Goal: Share content: Distribute website content to other platforms or users

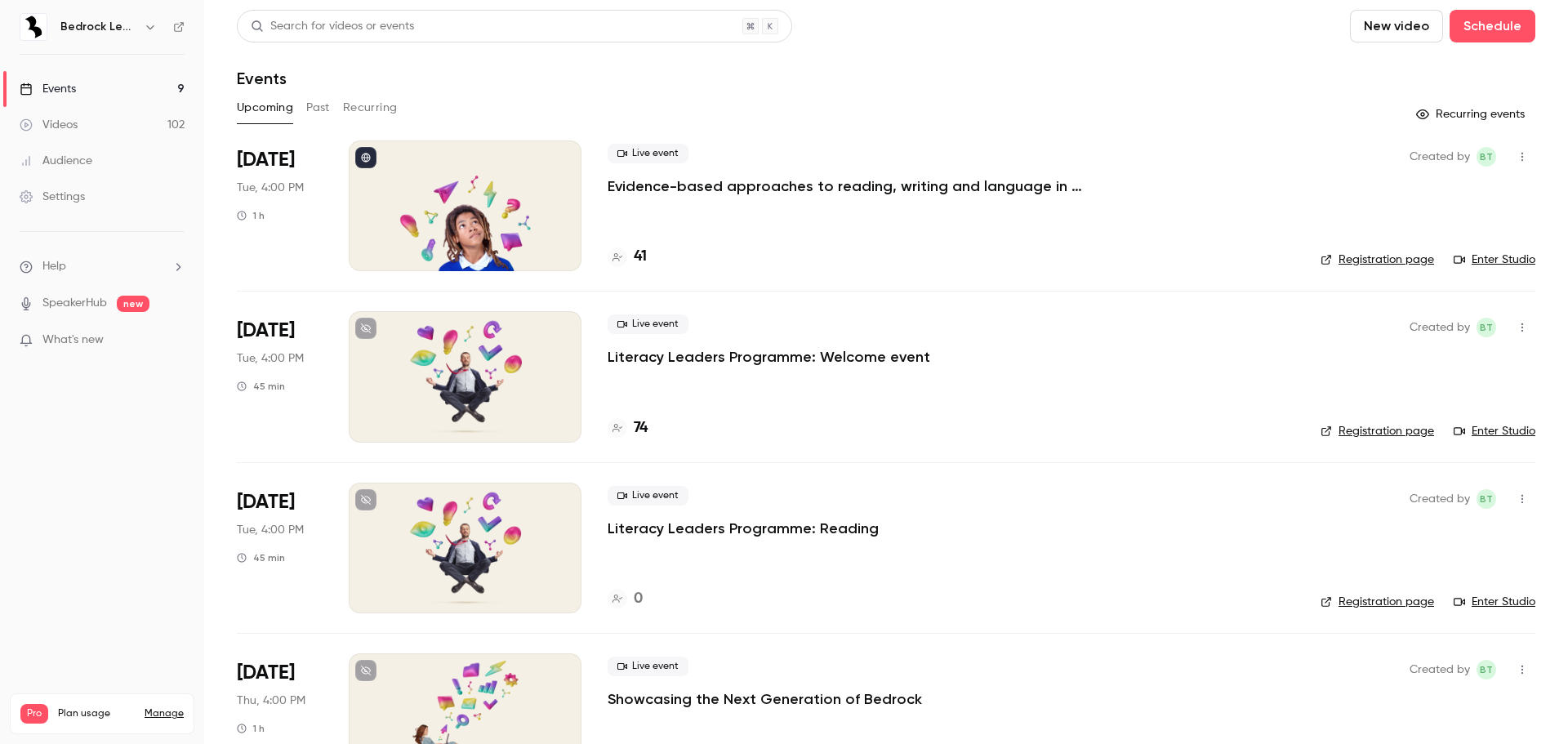
click at [969, 185] on p "Evidence-based approaches to reading, writing and language in 2025/26" at bounding box center [852, 186] width 490 height 19
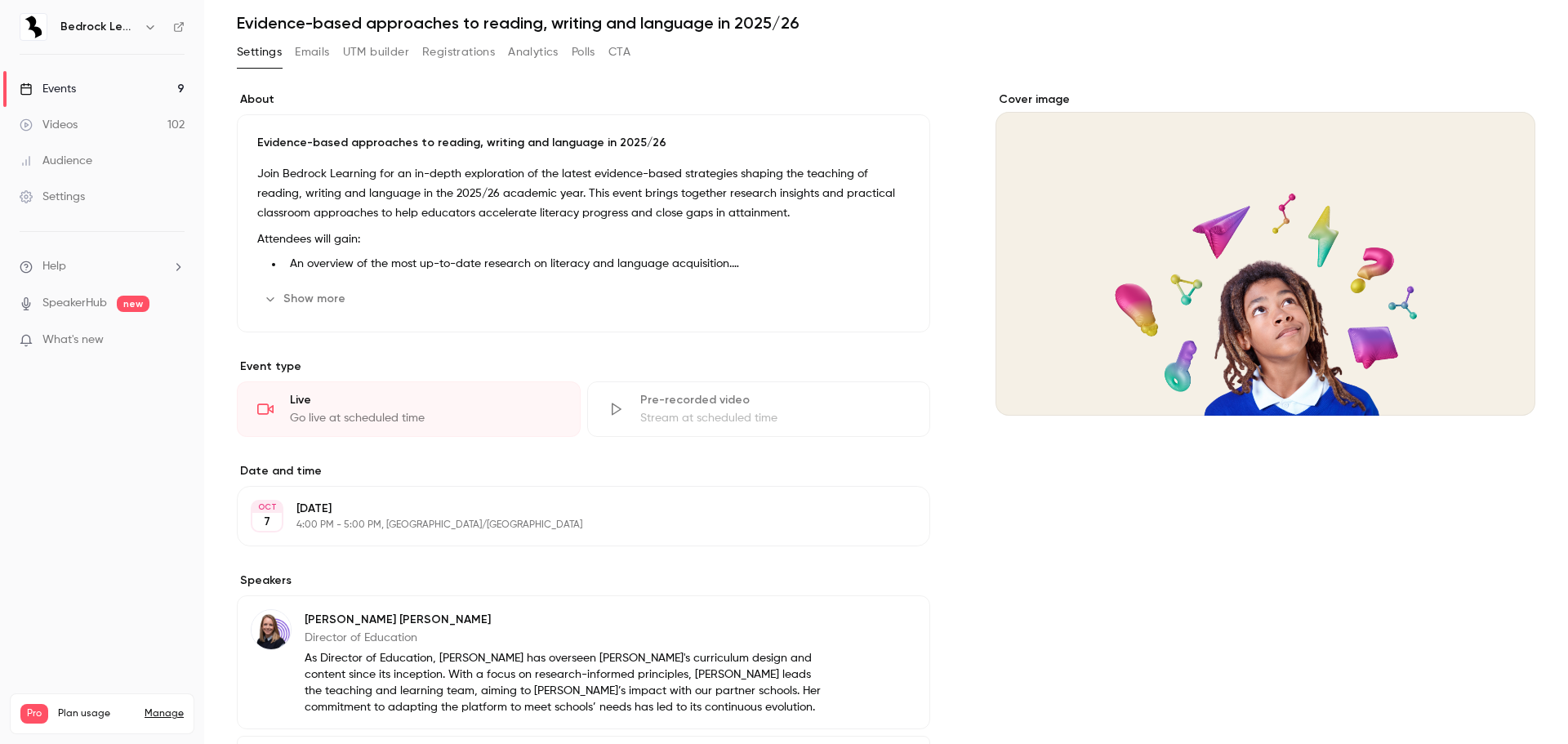
scroll to position [56, 0]
click at [328, 303] on button "Show more" at bounding box center [306, 298] width 98 height 26
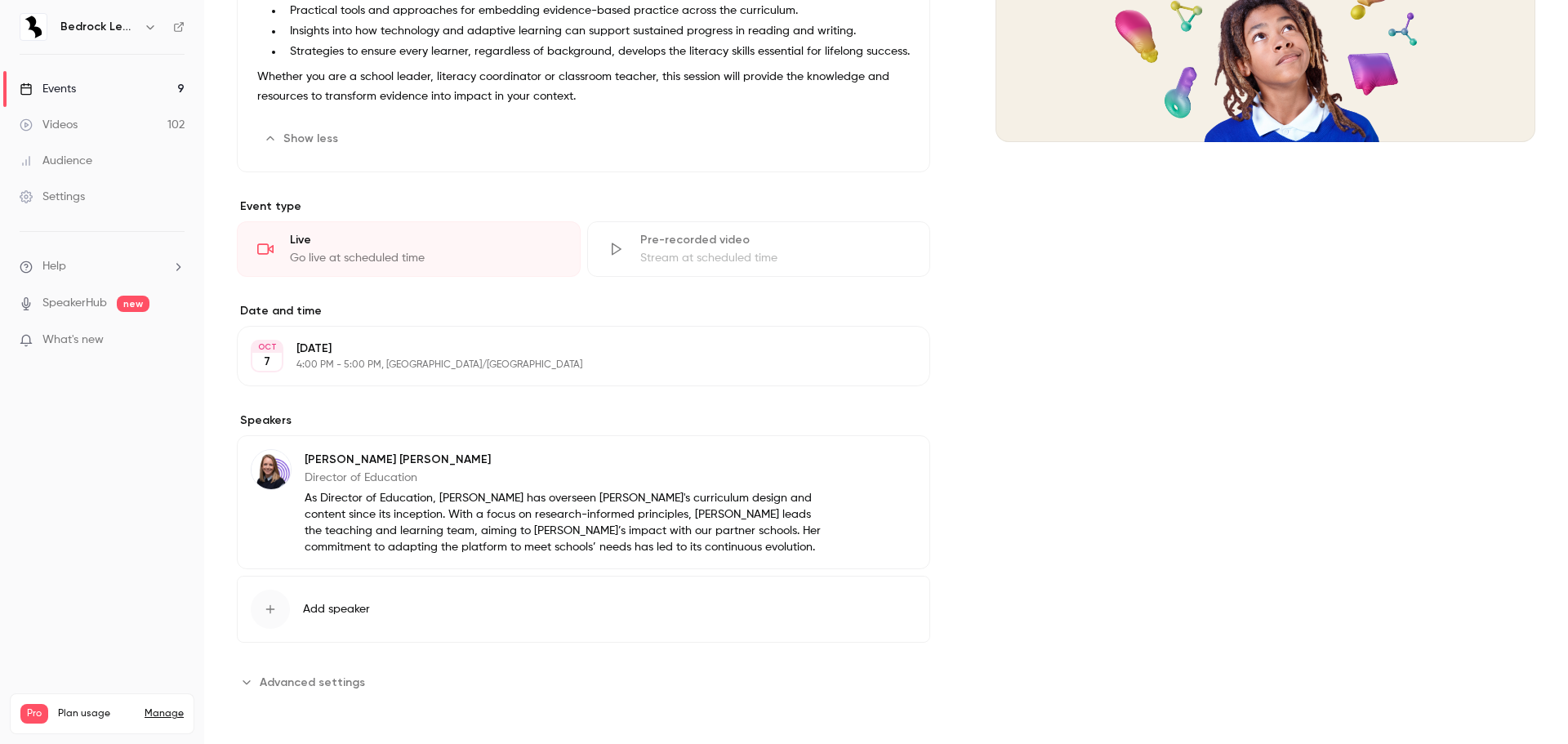
scroll to position [0, 0]
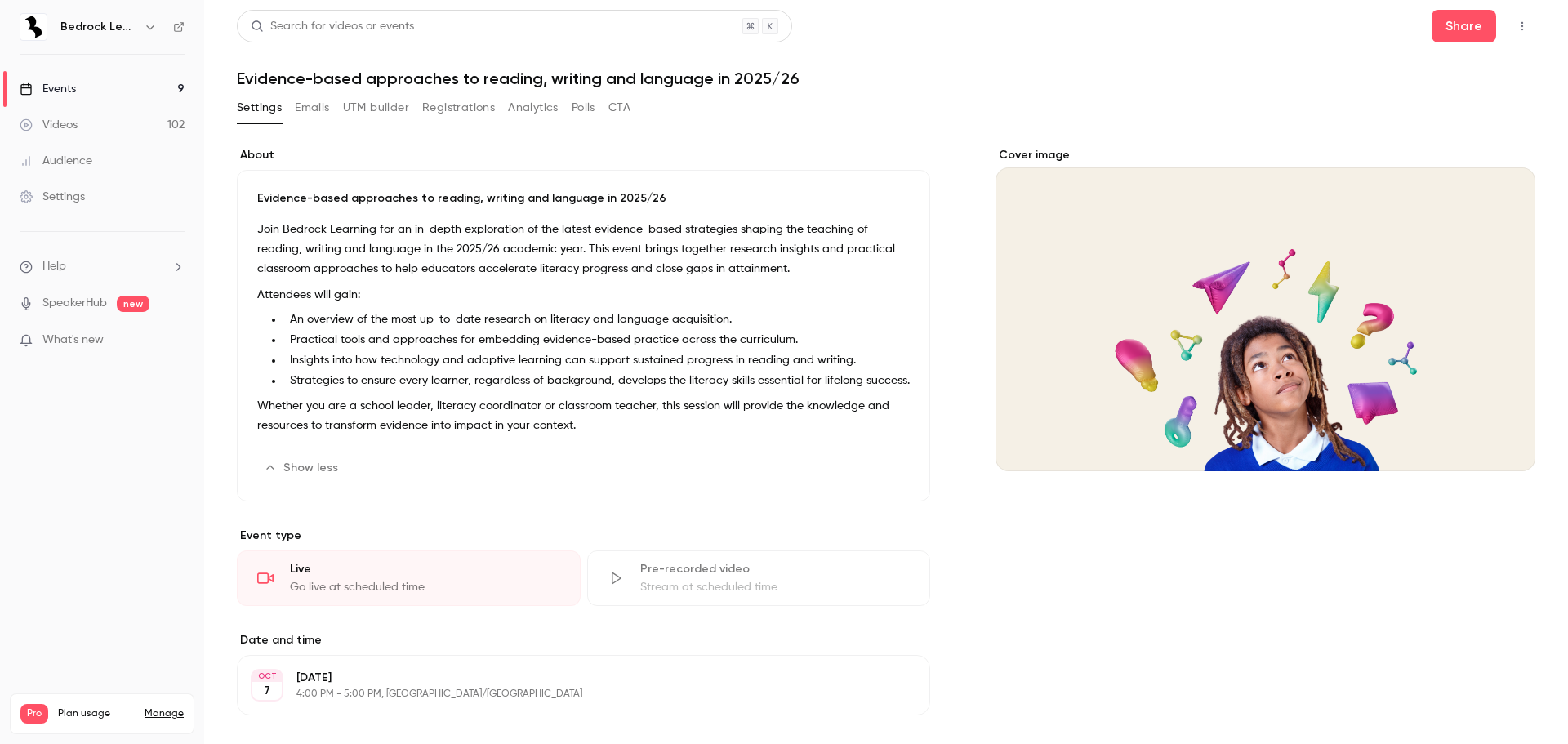
click at [117, 84] on link "Events 9" at bounding box center [102, 89] width 204 height 36
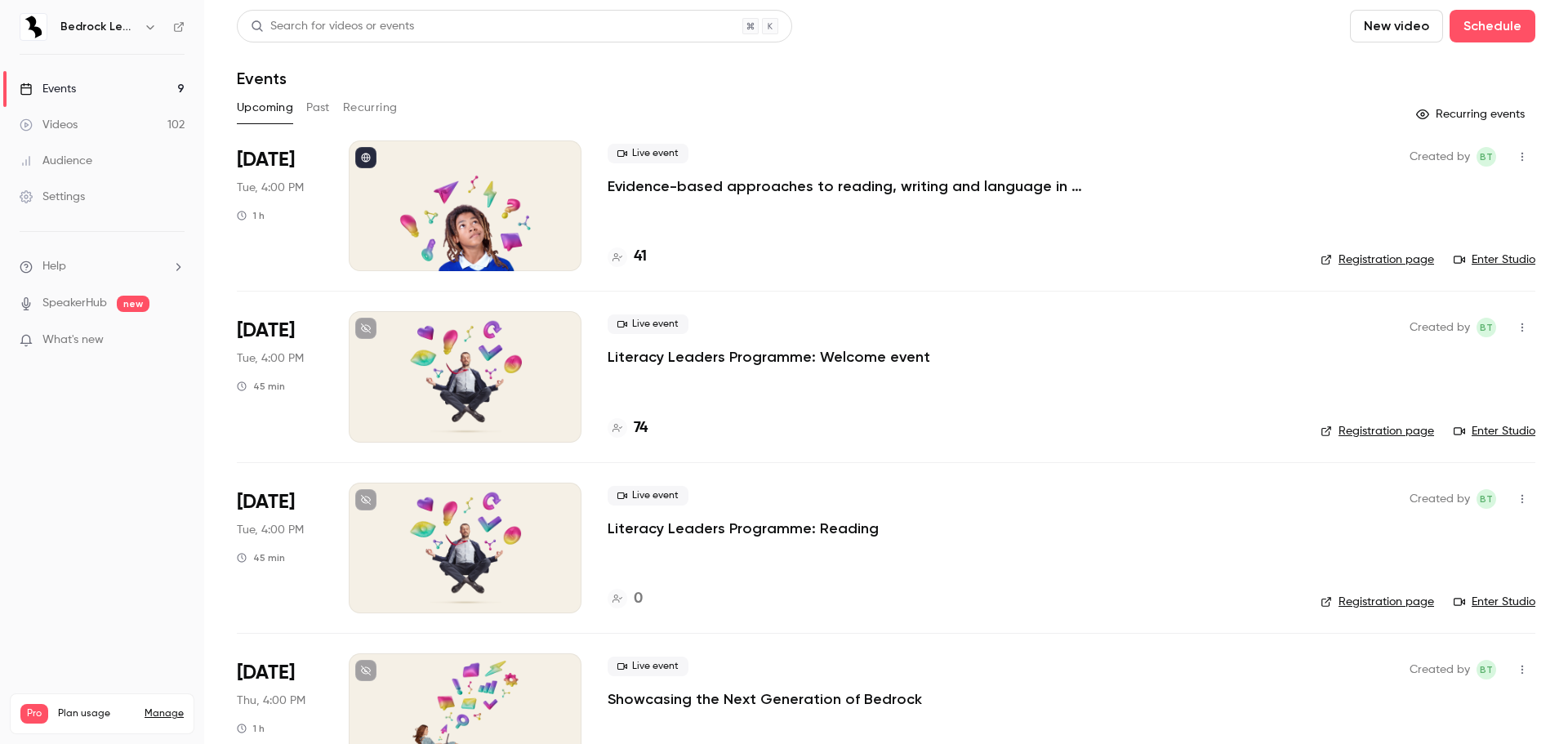
click at [926, 190] on p "Evidence-based approaches to reading, writing and language in 2025/26" at bounding box center [852, 186] width 490 height 19
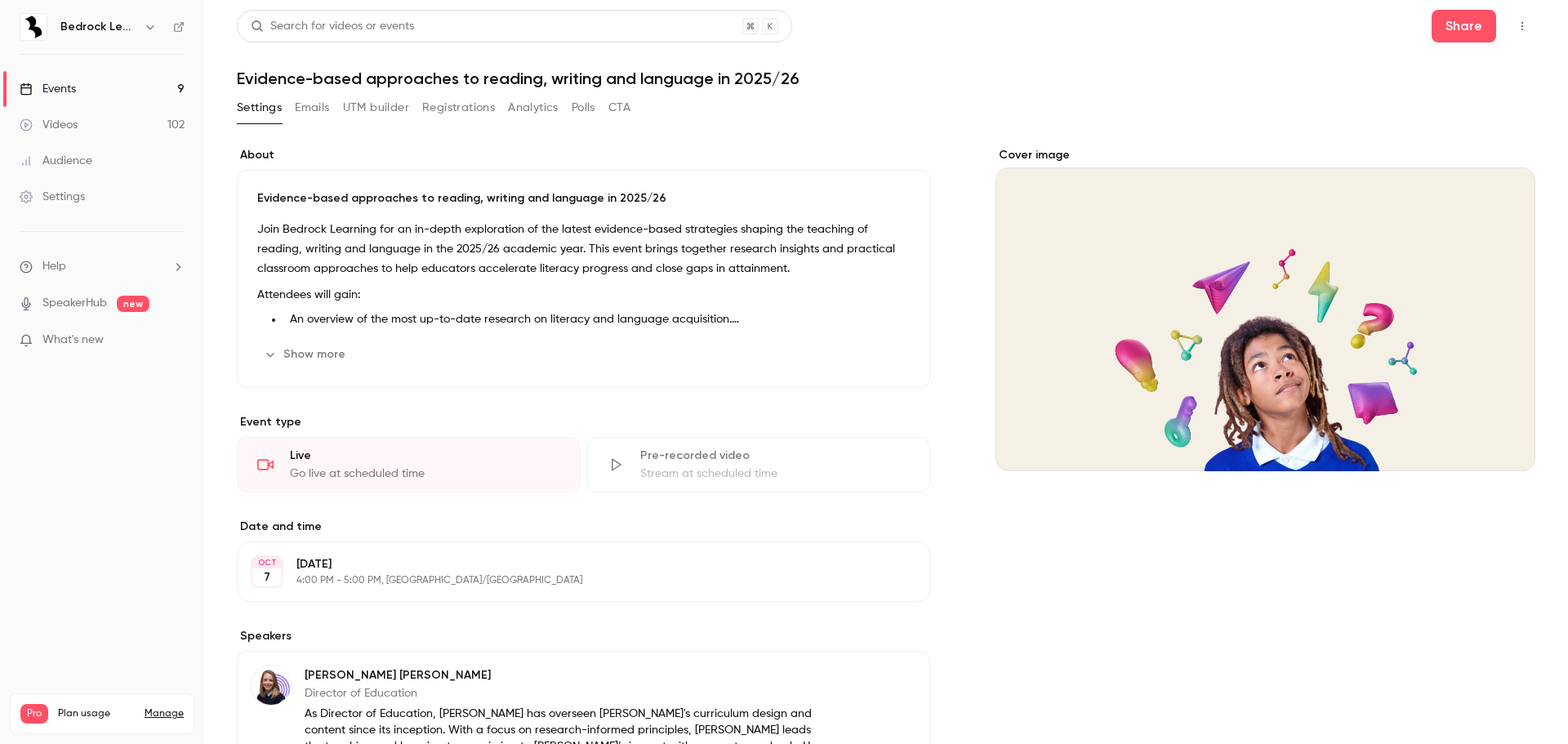
click at [1511, 18] on button "button" at bounding box center [1522, 26] width 26 height 26
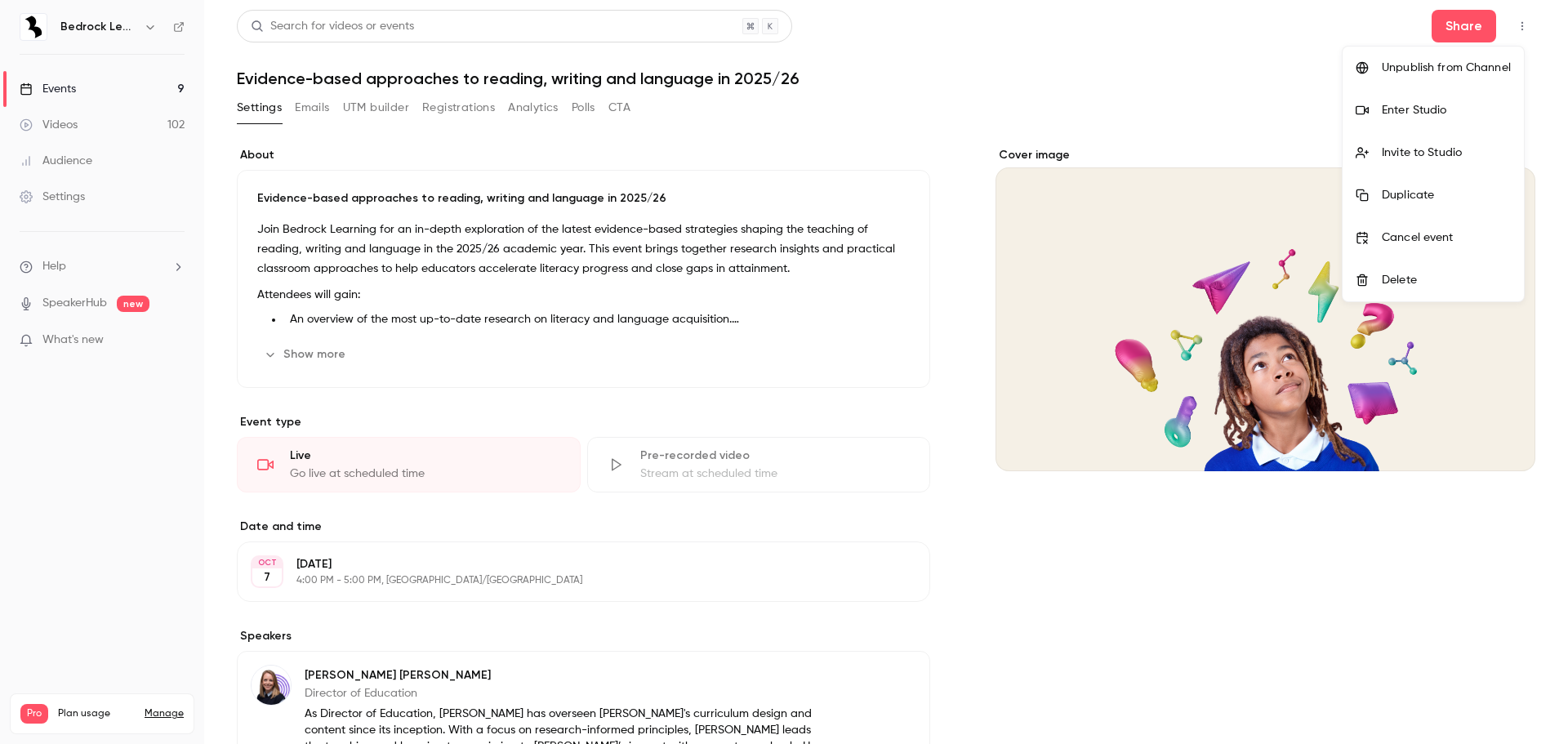
click at [1427, 145] on div "Invite to Studio" at bounding box center [1446, 152] width 129 height 17
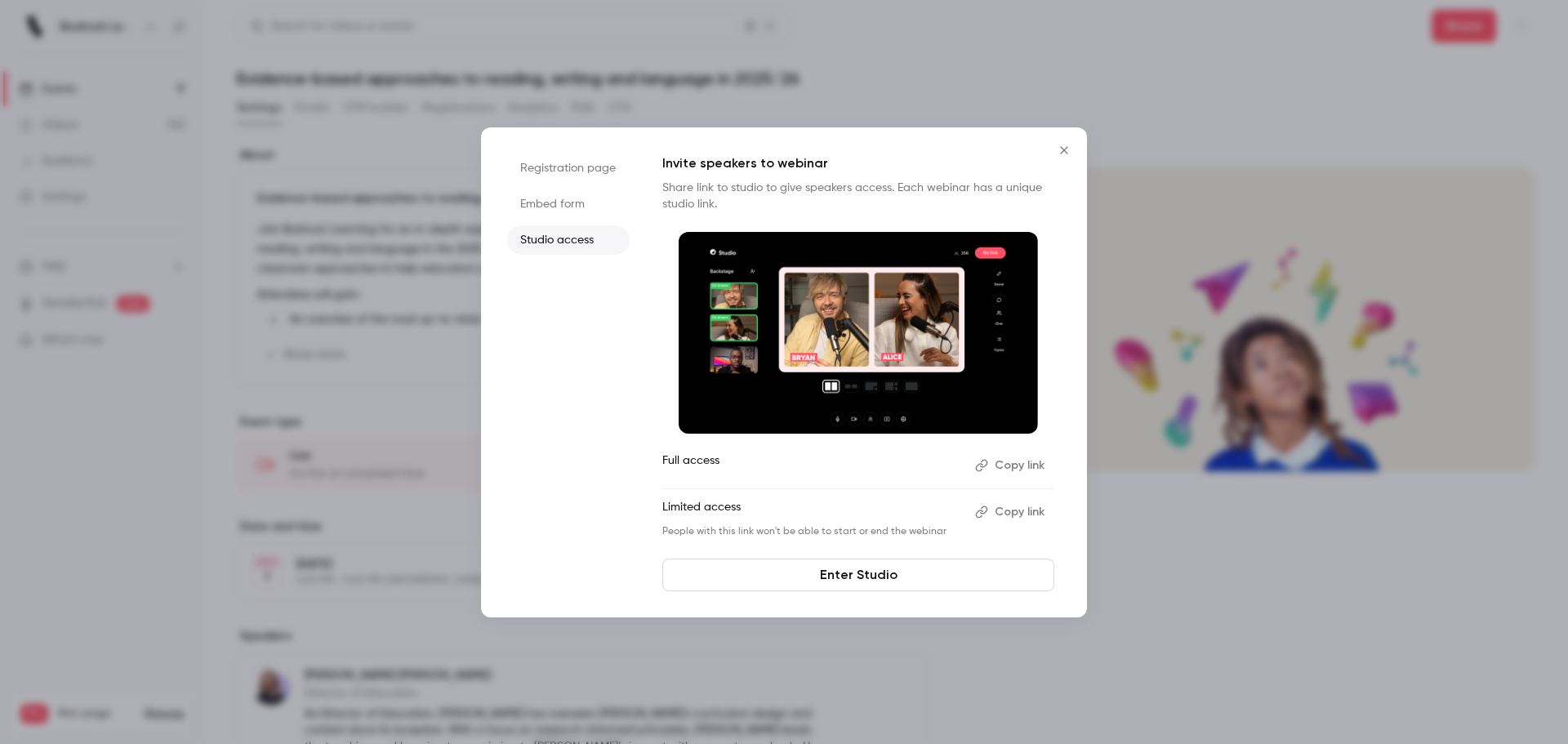
click at [1008, 456] on button "Copy link" at bounding box center [1012, 466] width 86 height 26
click at [1063, 143] on icon "Close" at bounding box center [1063, 150] width 19 height 13
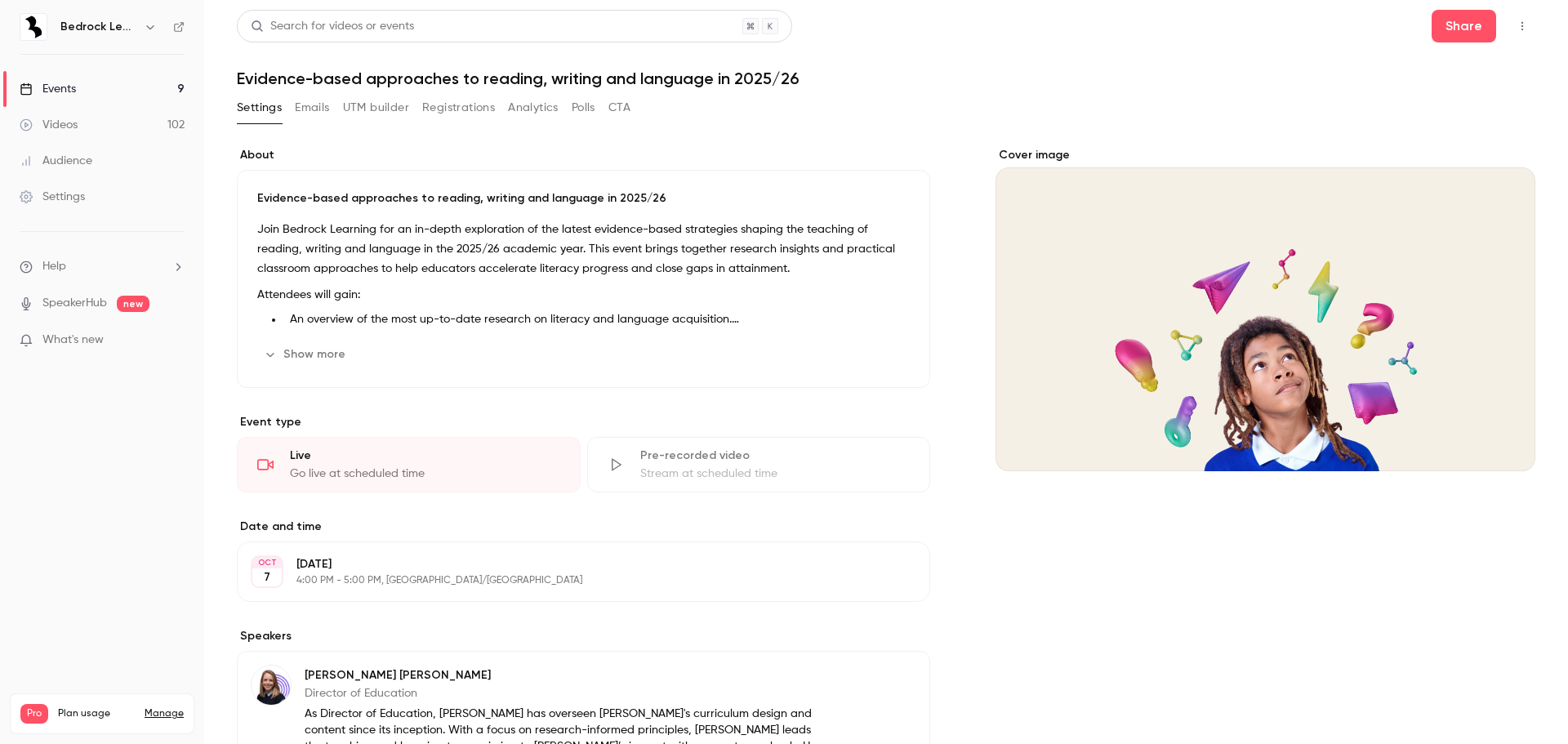
click at [290, 357] on button "Show more" at bounding box center [306, 354] width 98 height 26
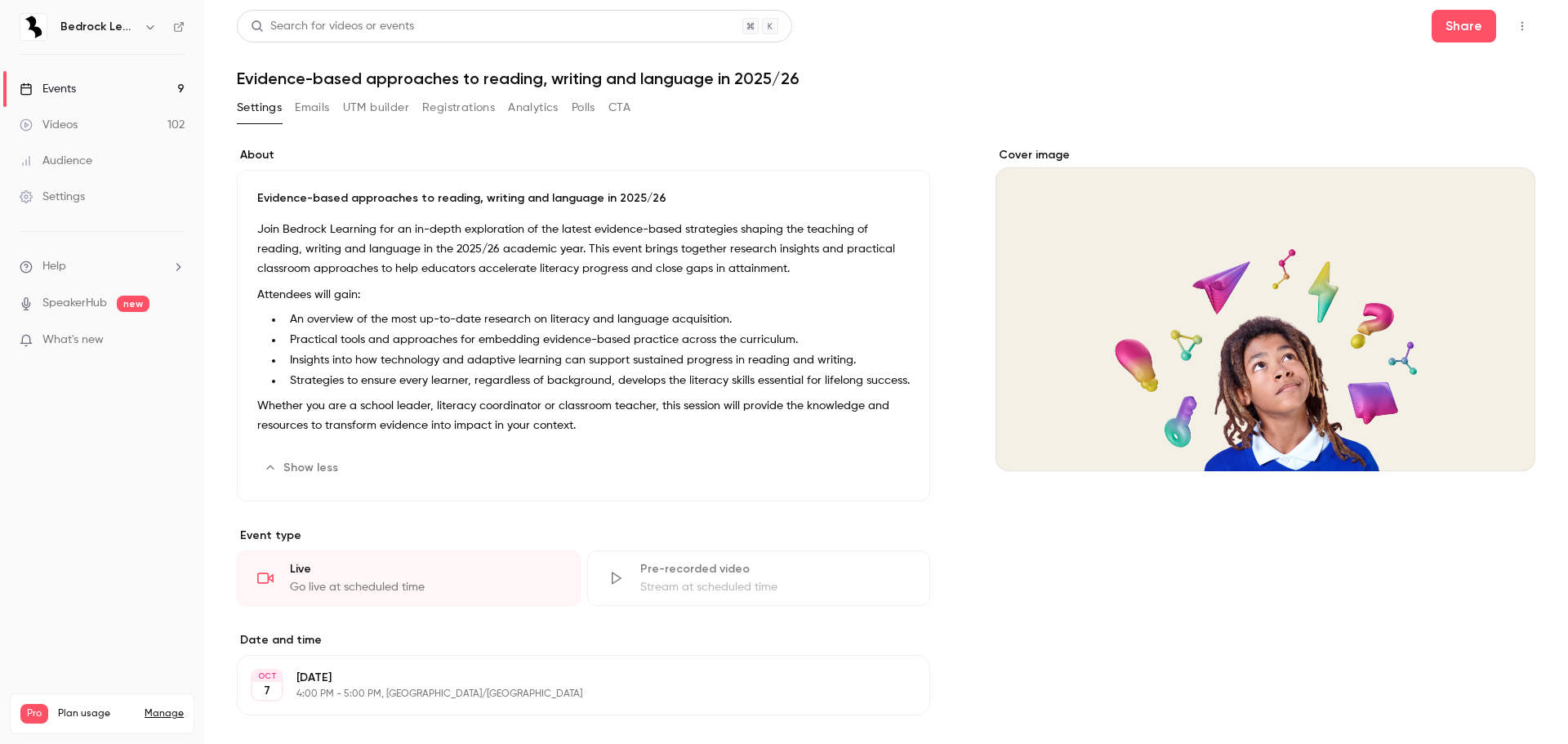
click at [454, 113] on button "Registrations" at bounding box center [458, 108] width 73 height 26
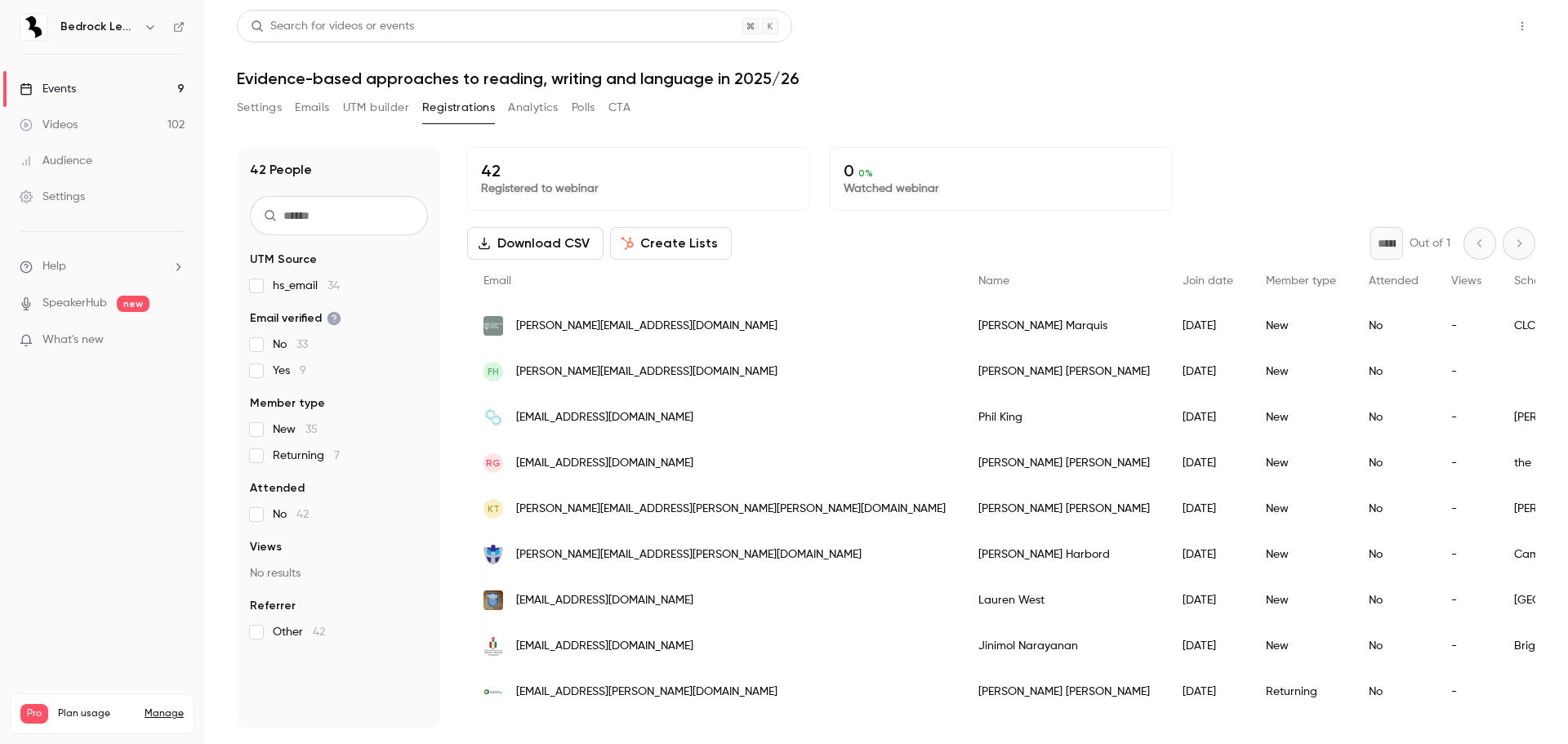
click at [1471, 24] on button "Share" at bounding box center [1463, 26] width 64 height 33
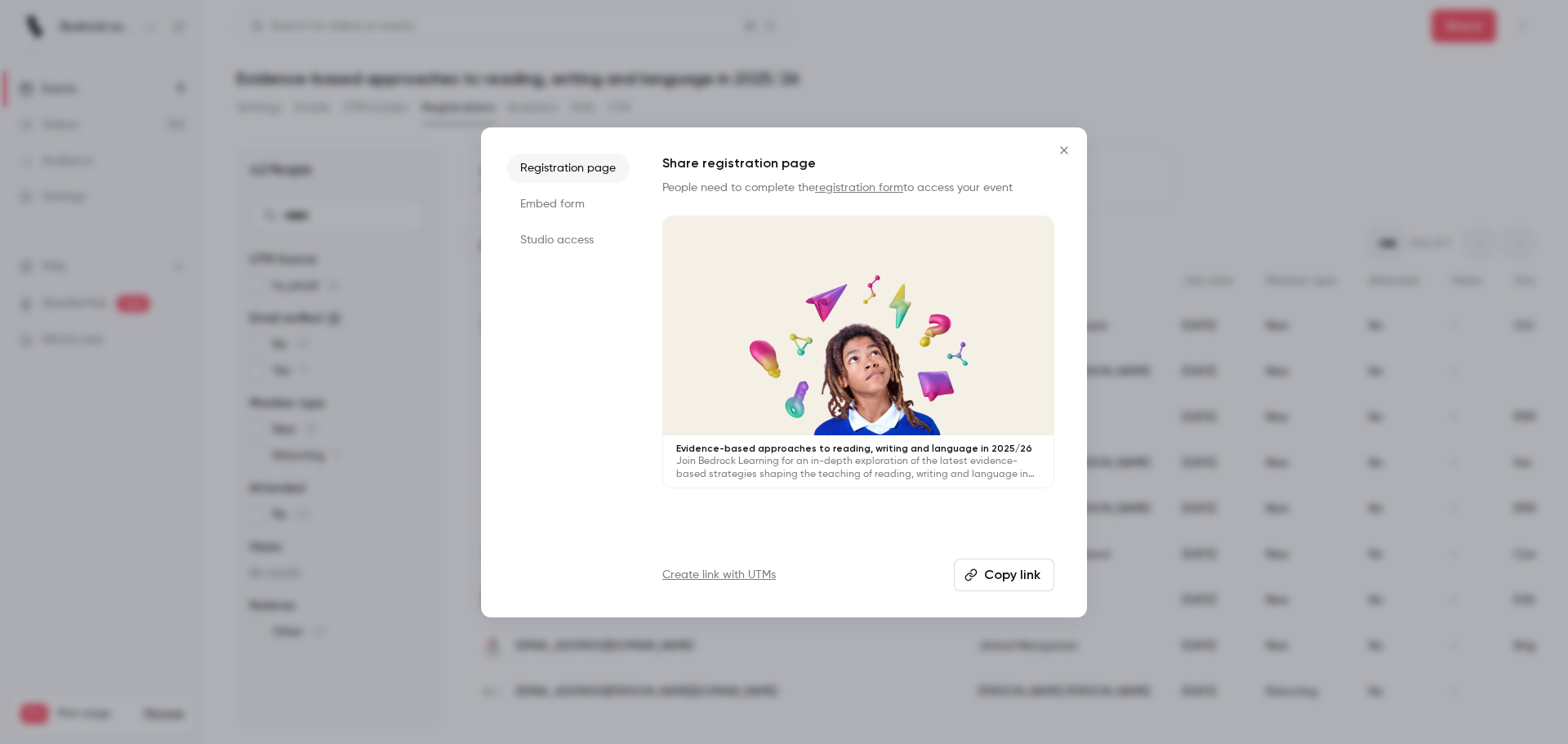
click at [1017, 578] on button "Copy link" at bounding box center [1004, 574] width 100 height 33
click at [1068, 161] on button "Close" at bounding box center [1063, 150] width 33 height 33
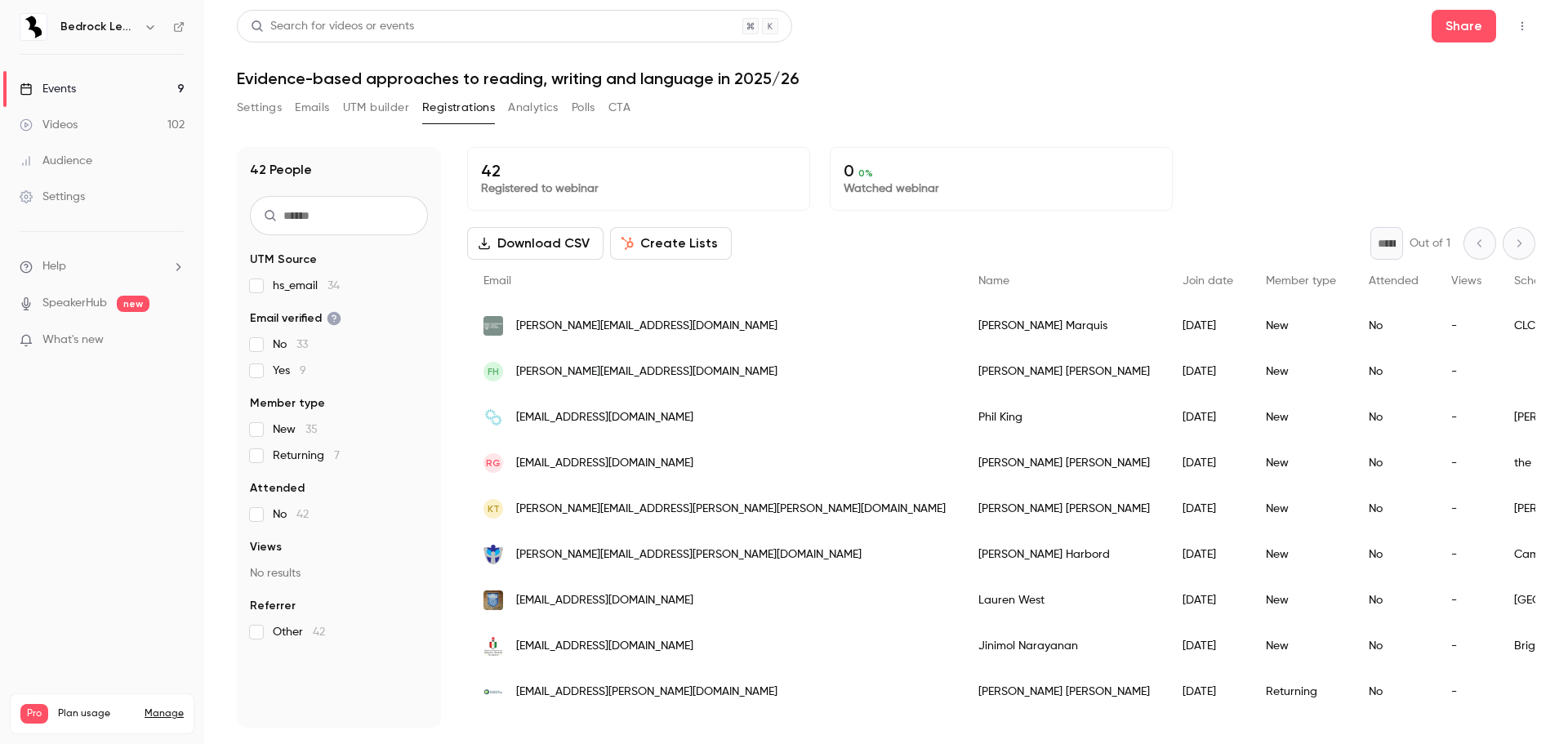
click at [92, 84] on link "Events 9" at bounding box center [102, 89] width 204 height 36
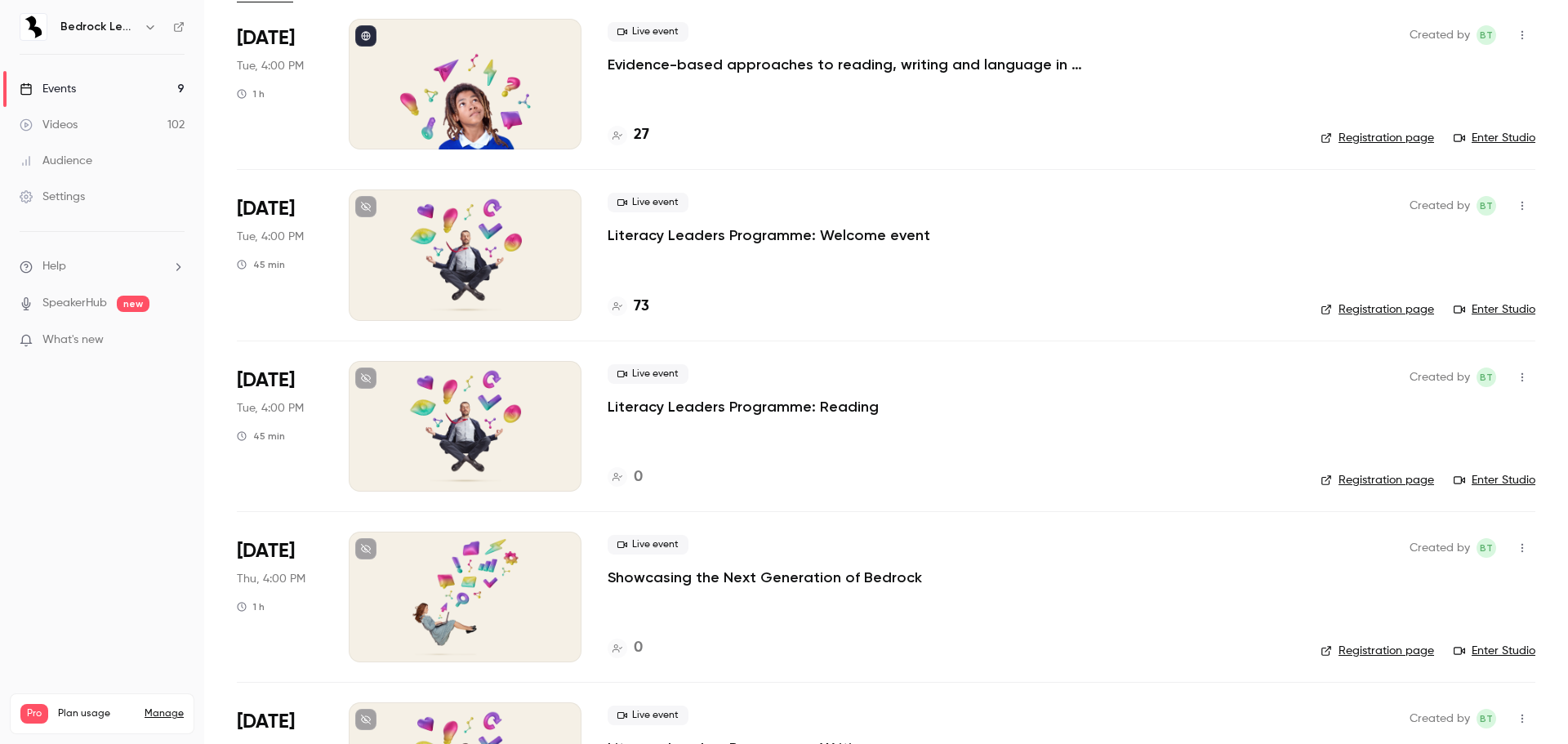
scroll to position [113, 0]
